Goal: Transaction & Acquisition: Purchase product/service

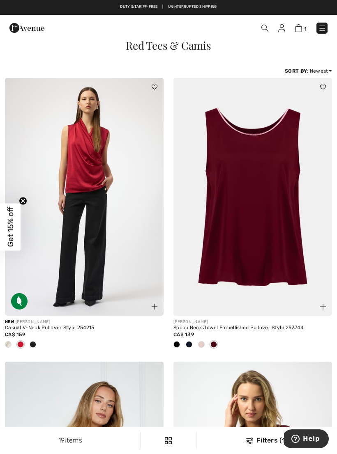
click at [323, 27] on img at bounding box center [322, 28] width 8 height 8
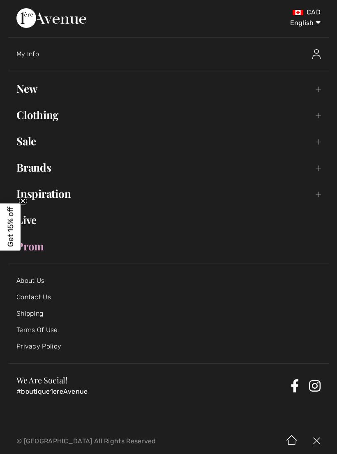
click at [38, 114] on link "Clothing Toggle submenu" at bounding box center [168, 115] width 320 height 18
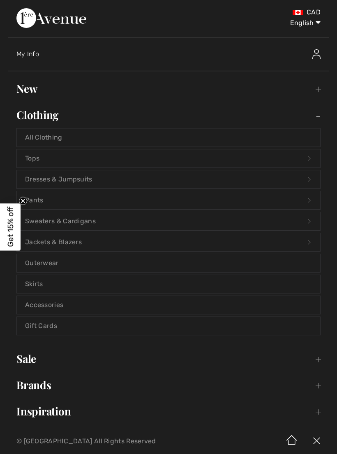
click at [34, 154] on link "Tops Open submenu" at bounding box center [168, 158] width 303 height 18
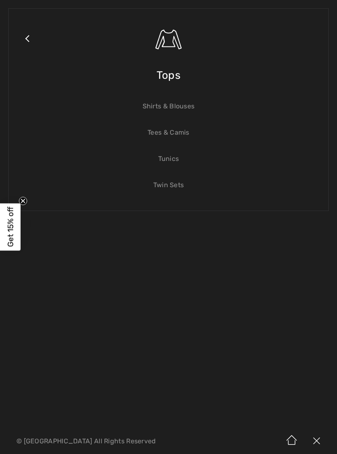
click at [170, 160] on link "Tunics" at bounding box center [168, 159] width 303 height 18
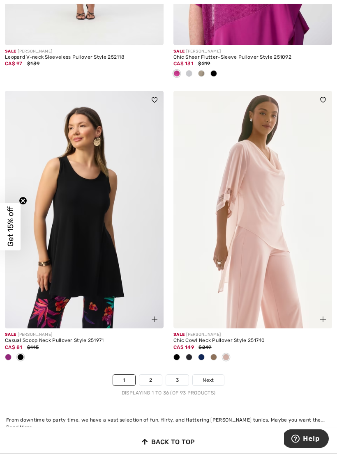
scroll to position [4857, 0]
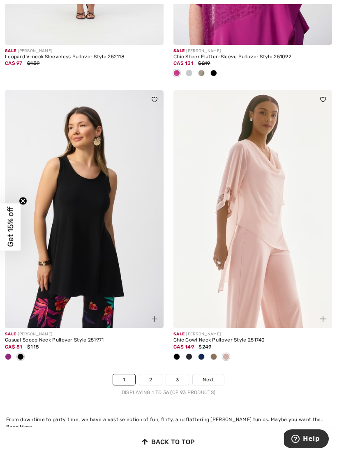
click at [209, 376] on span "Next" at bounding box center [207, 379] width 11 height 7
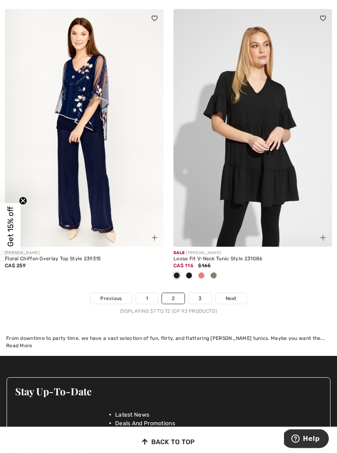
scroll to position [4925, 0]
click at [233, 295] on span "Next" at bounding box center [230, 298] width 11 height 7
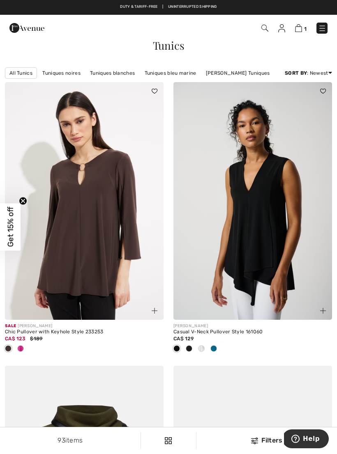
click at [323, 29] on img at bounding box center [322, 28] width 8 height 8
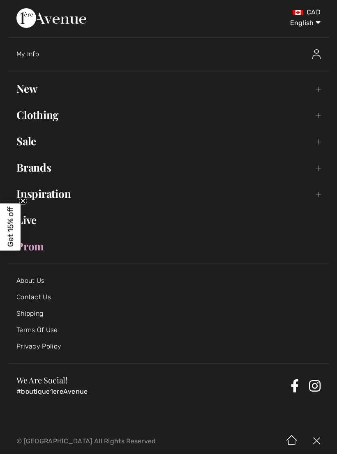
click at [28, 92] on link "New Toggle submenu" at bounding box center [168, 89] width 320 height 18
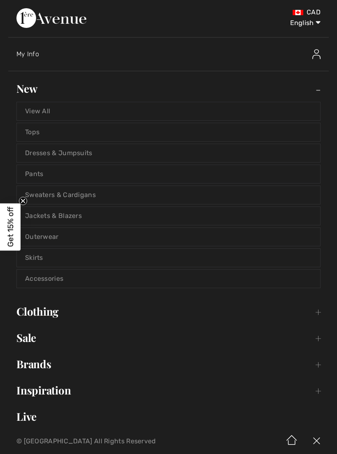
click at [40, 113] on link "View All" at bounding box center [168, 111] width 303 height 18
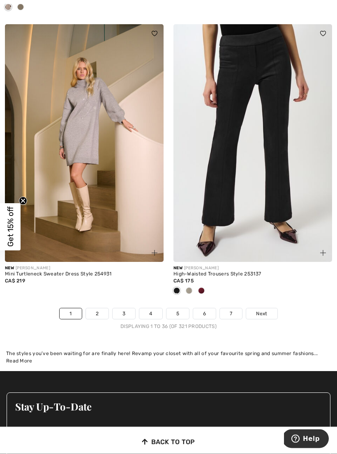
scroll to position [4907, 0]
click at [262, 310] on span "Next" at bounding box center [261, 313] width 11 height 7
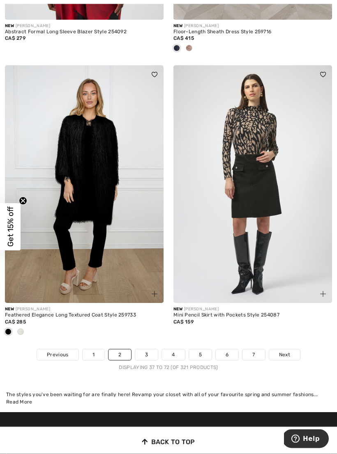
scroll to position [4866, 0]
click at [283, 351] on span "Next" at bounding box center [284, 354] width 11 height 7
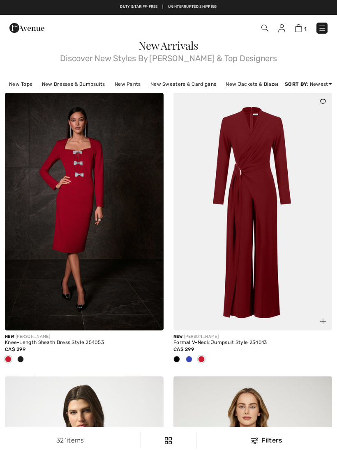
checkbox input "true"
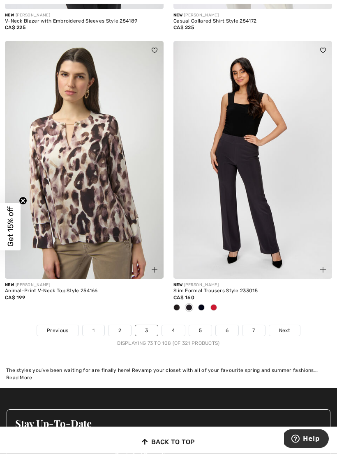
scroll to position [4822, 0]
click at [282, 327] on span "Next" at bounding box center [284, 330] width 11 height 7
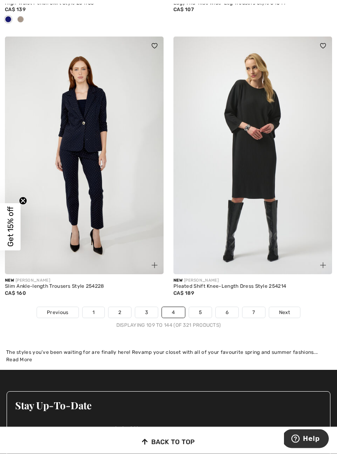
scroll to position [4827, 0]
click at [281, 309] on span "Next" at bounding box center [284, 312] width 11 height 7
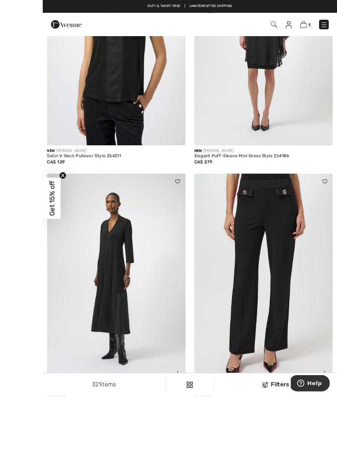
scroll to position [231, 0]
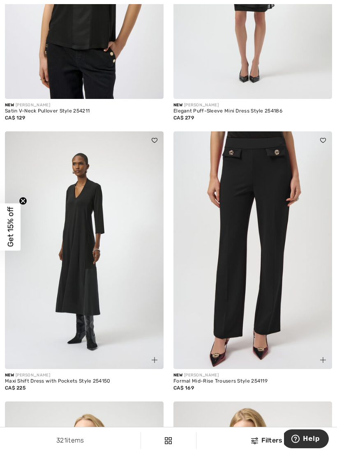
click at [103, 279] on img at bounding box center [84, 250] width 158 height 238
